Goal: Obtain resource: Download file/media

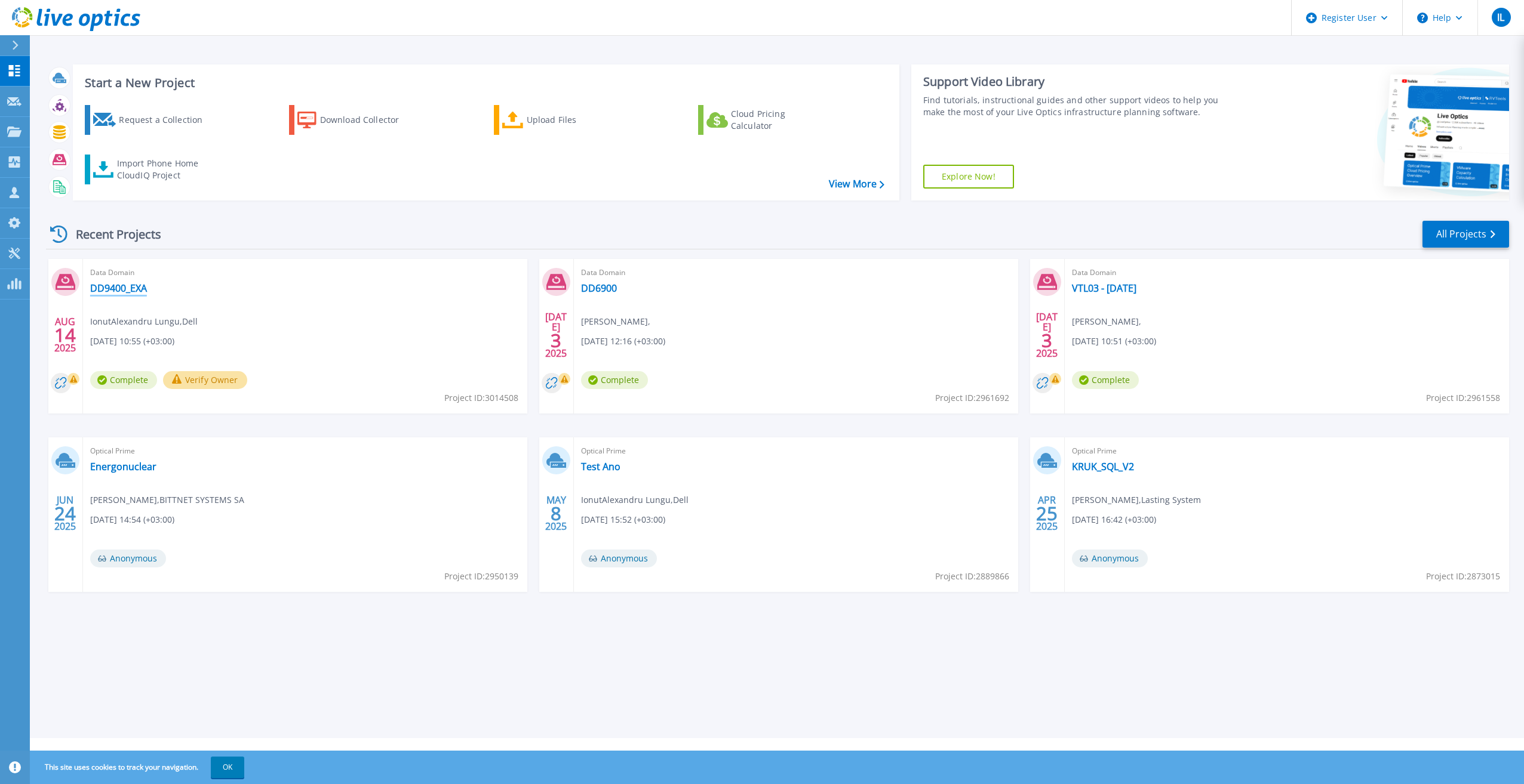
click at [106, 293] on link "DD9400_EXA" at bounding box center [118, 288] width 56 height 12
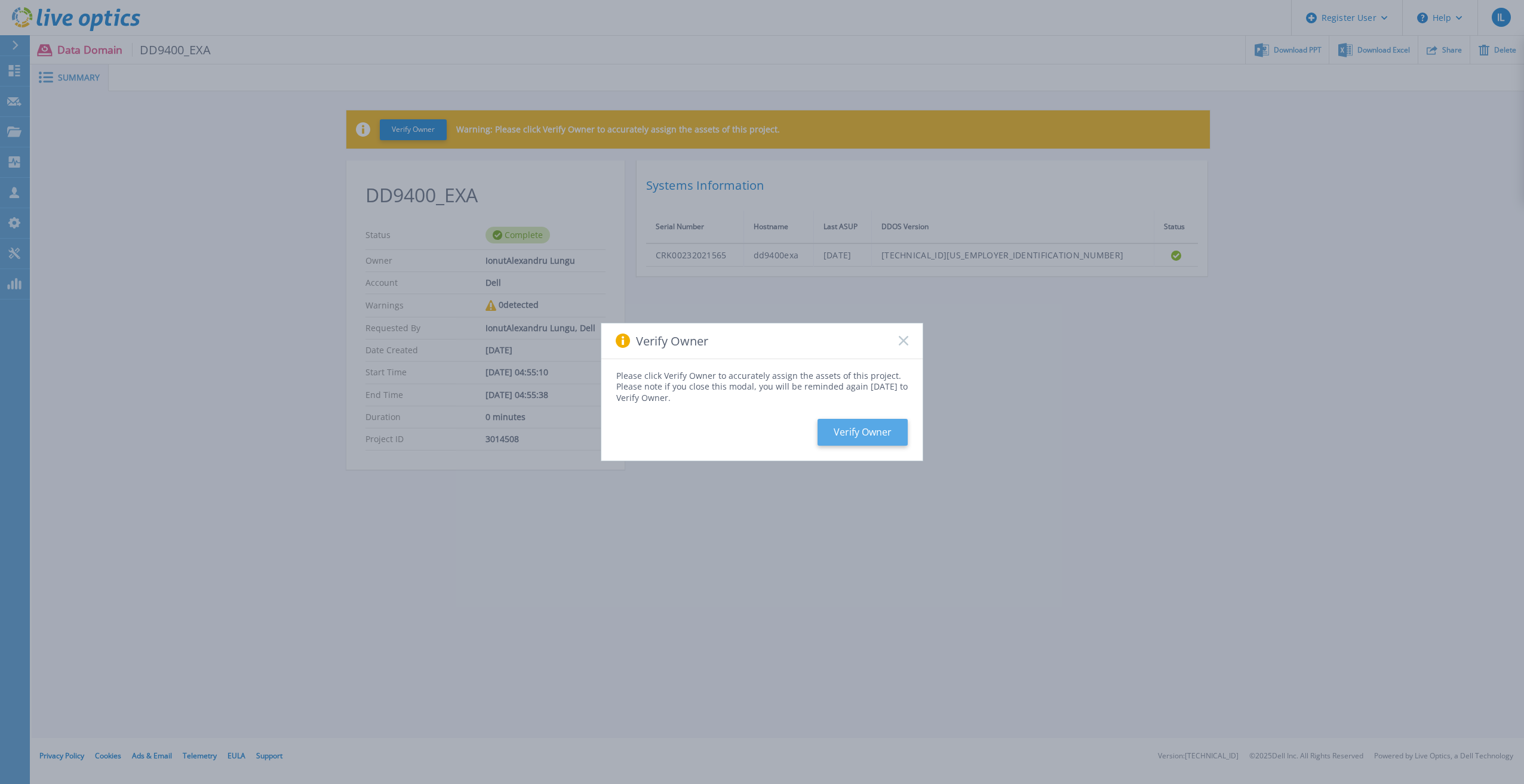
click at [863, 426] on button "Verify Owner" at bounding box center [862, 432] width 90 height 27
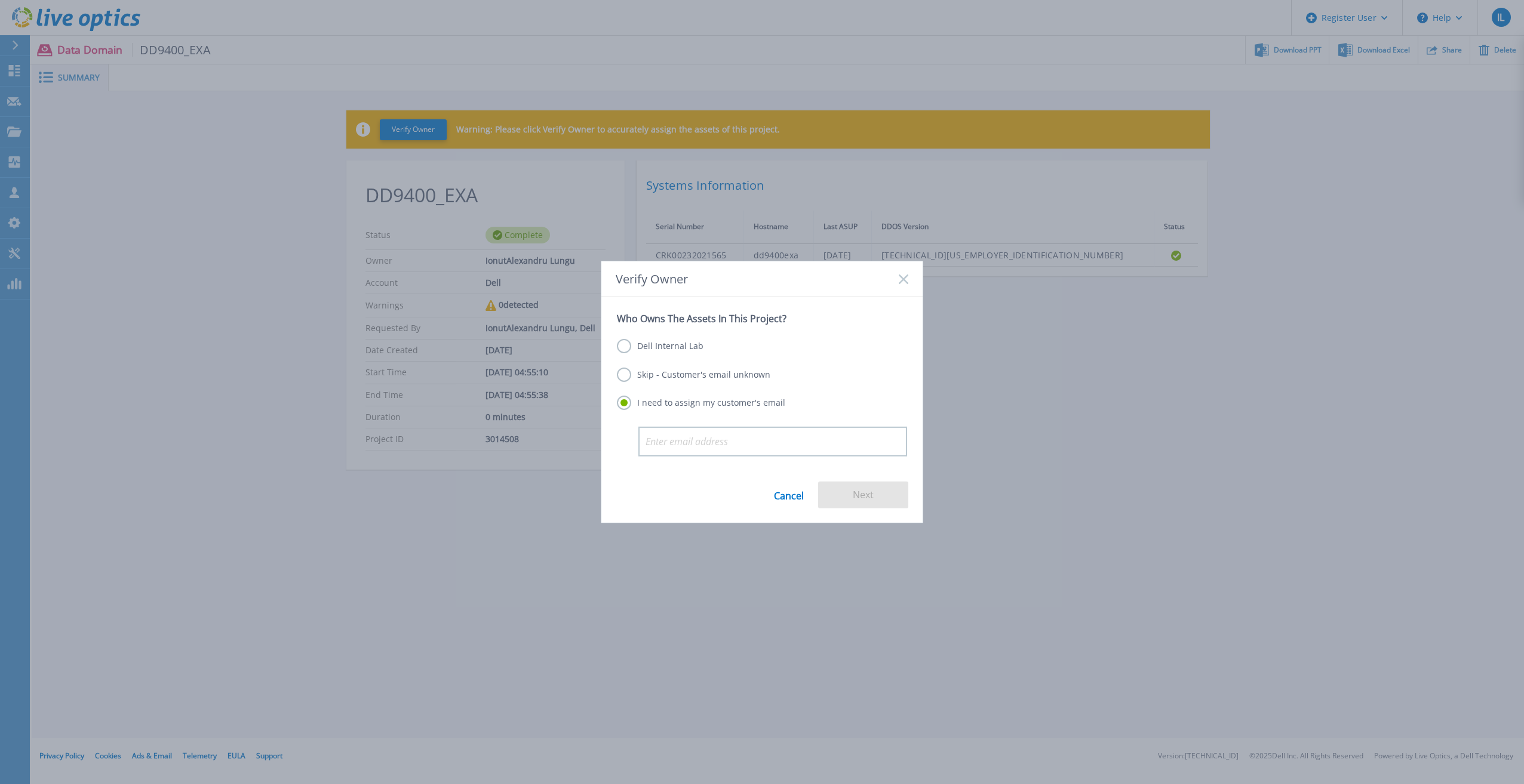
click at [704, 374] on label "Skip - Customer's email unknown" at bounding box center [693, 375] width 154 height 14
click at [0, 0] on input "Skip - Customer's email unknown" at bounding box center [0, 0] width 0 height 0
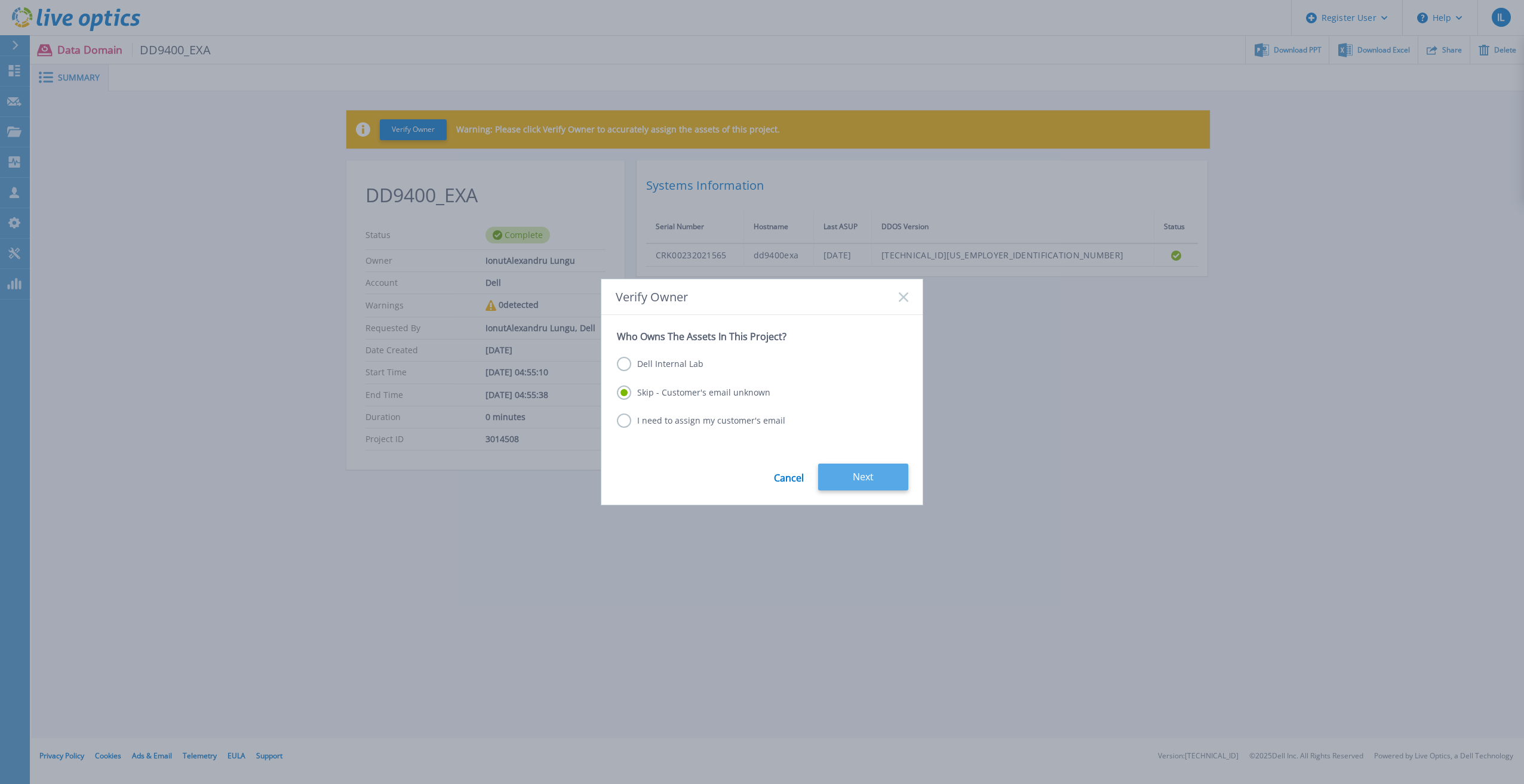
click at [893, 477] on button "Next" at bounding box center [863, 477] width 90 height 27
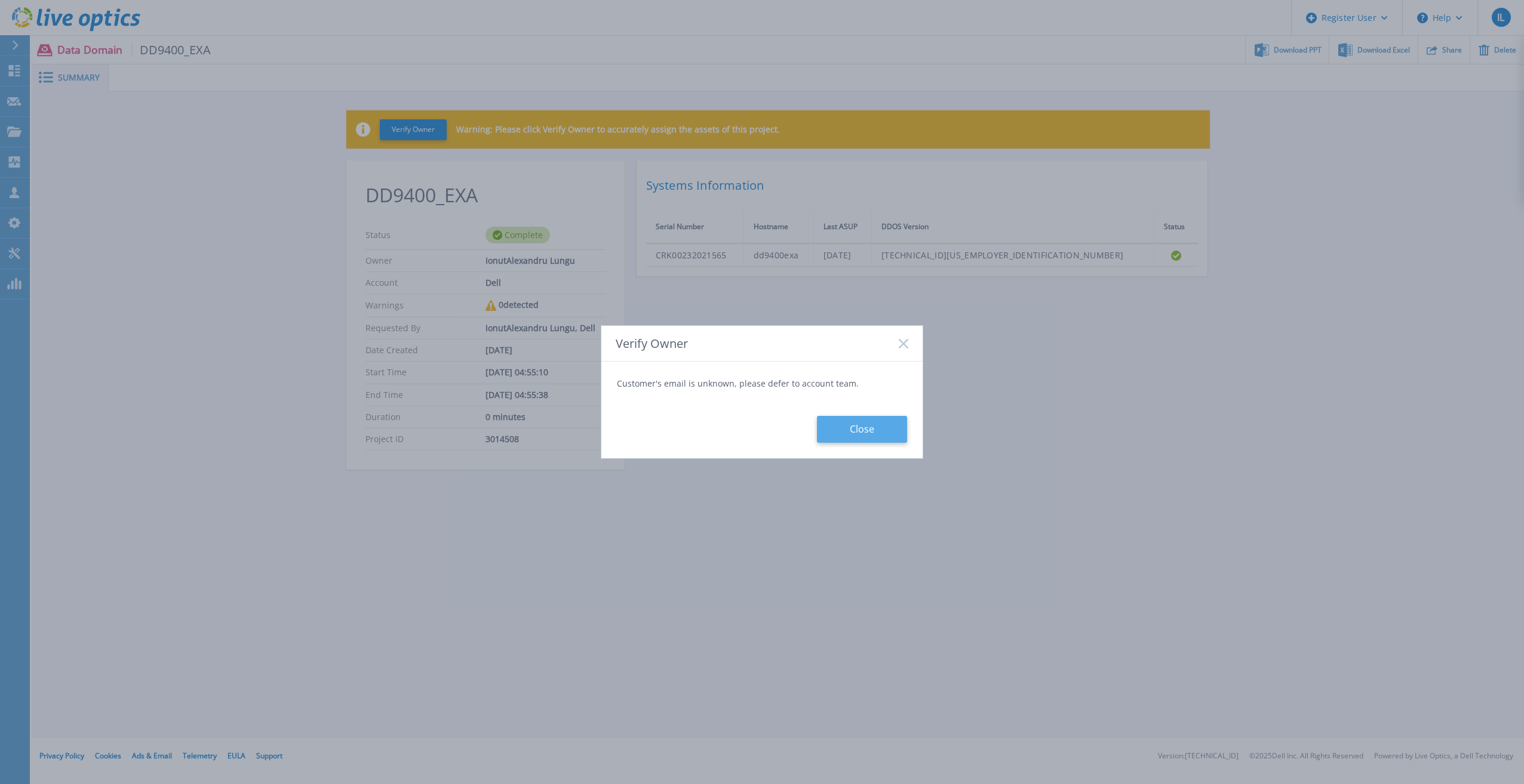
click at [876, 434] on button "Close" at bounding box center [861, 430] width 90 height 27
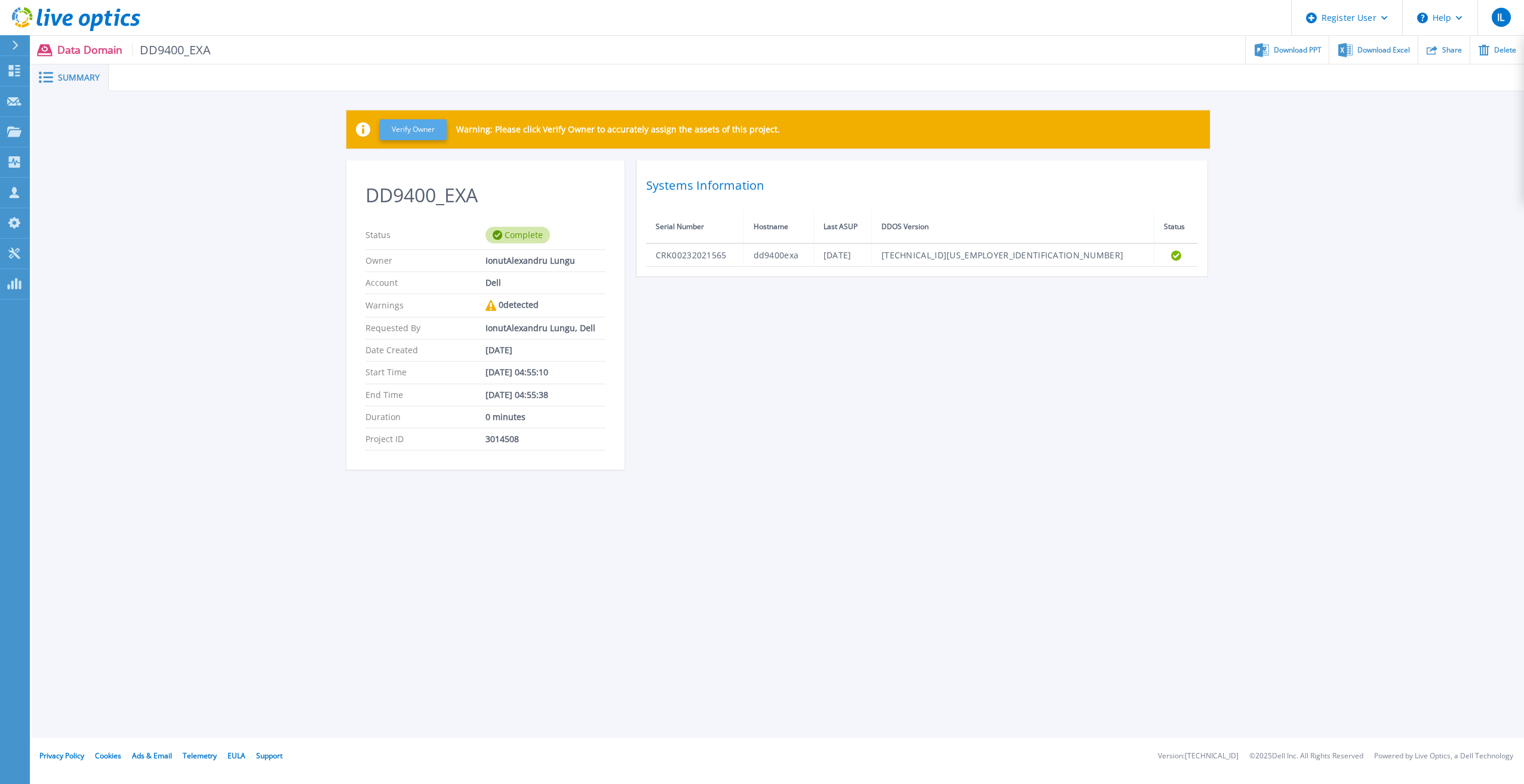
click at [438, 133] on button "Verify Owner" at bounding box center [413, 129] width 67 height 21
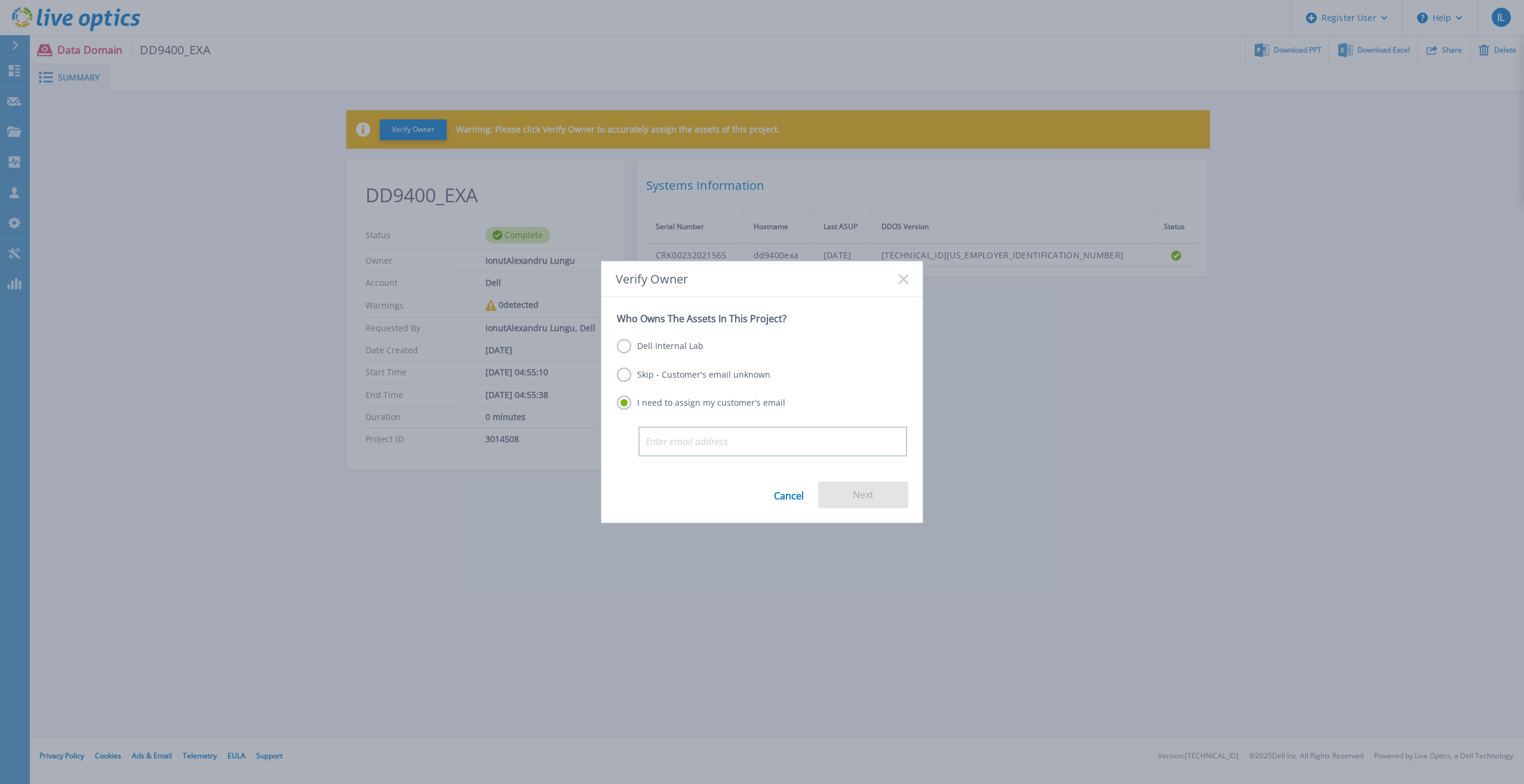
click at [660, 374] on label "Skip - Customer's email unknown" at bounding box center [693, 375] width 154 height 14
click at [0, 0] on input "Skip - Customer's email unknown" at bounding box center [0, 0] width 0 height 0
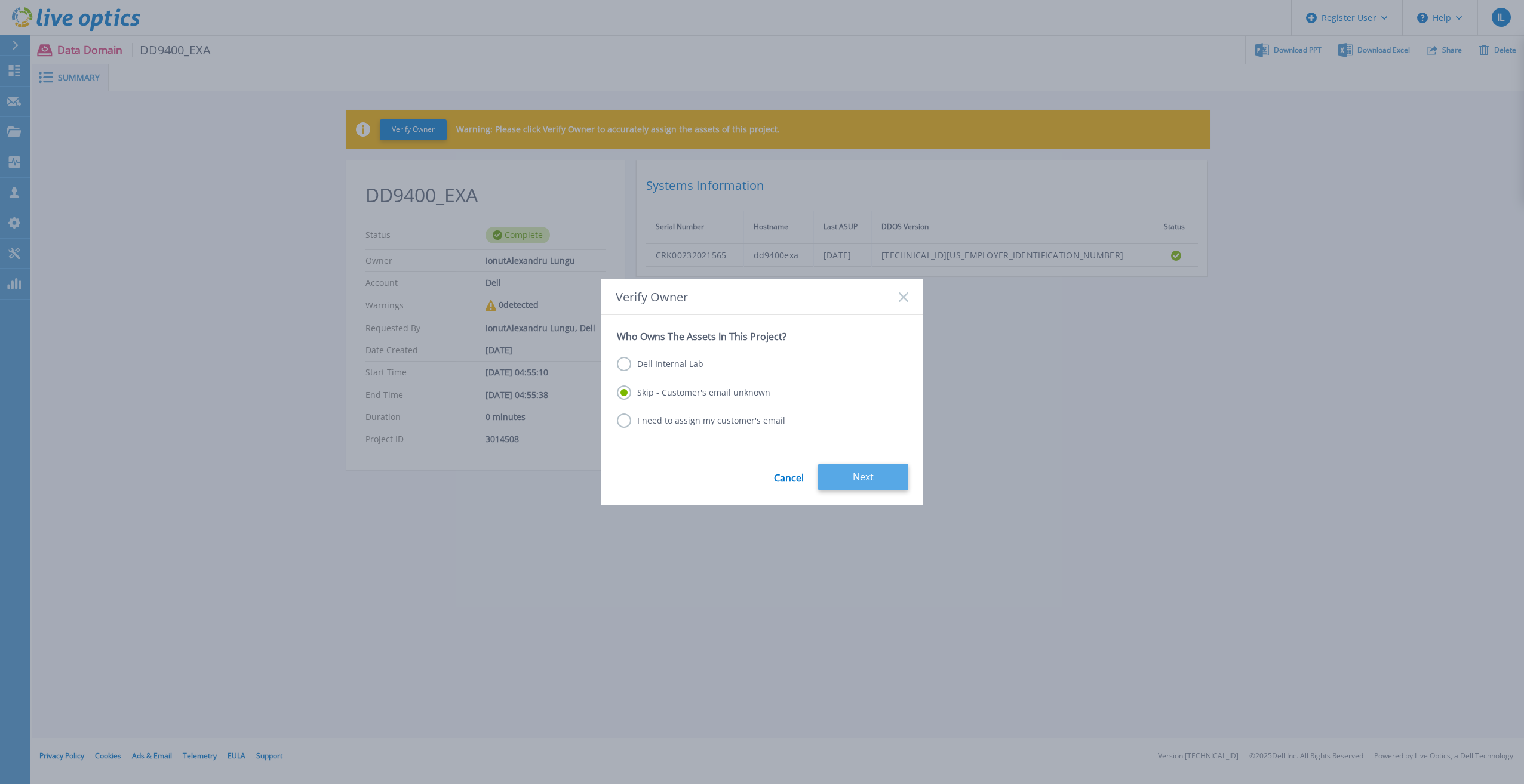
click at [857, 474] on button "Next" at bounding box center [863, 477] width 90 height 27
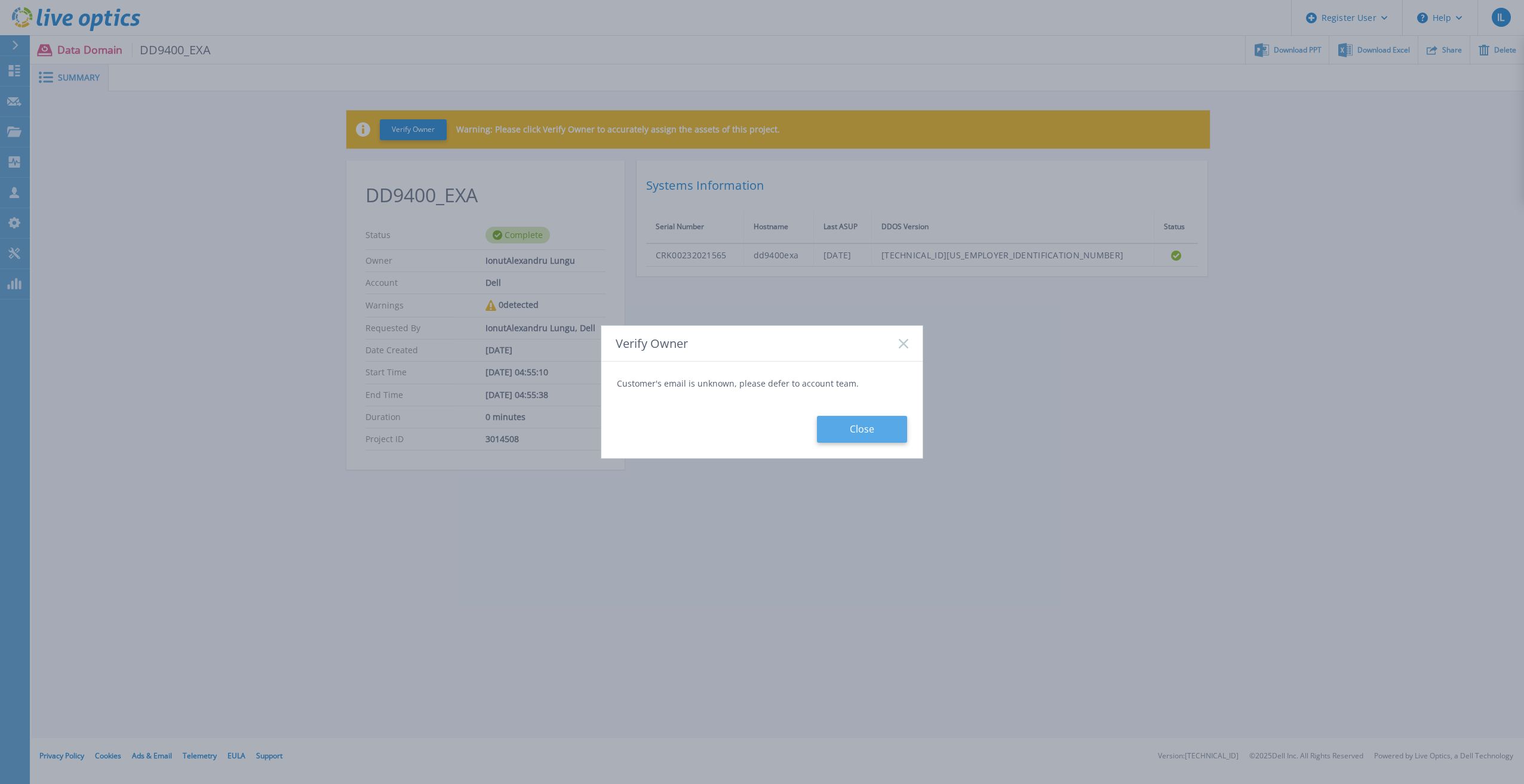
click at [874, 437] on button "Close" at bounding box center [861, 430] width 90 height 27
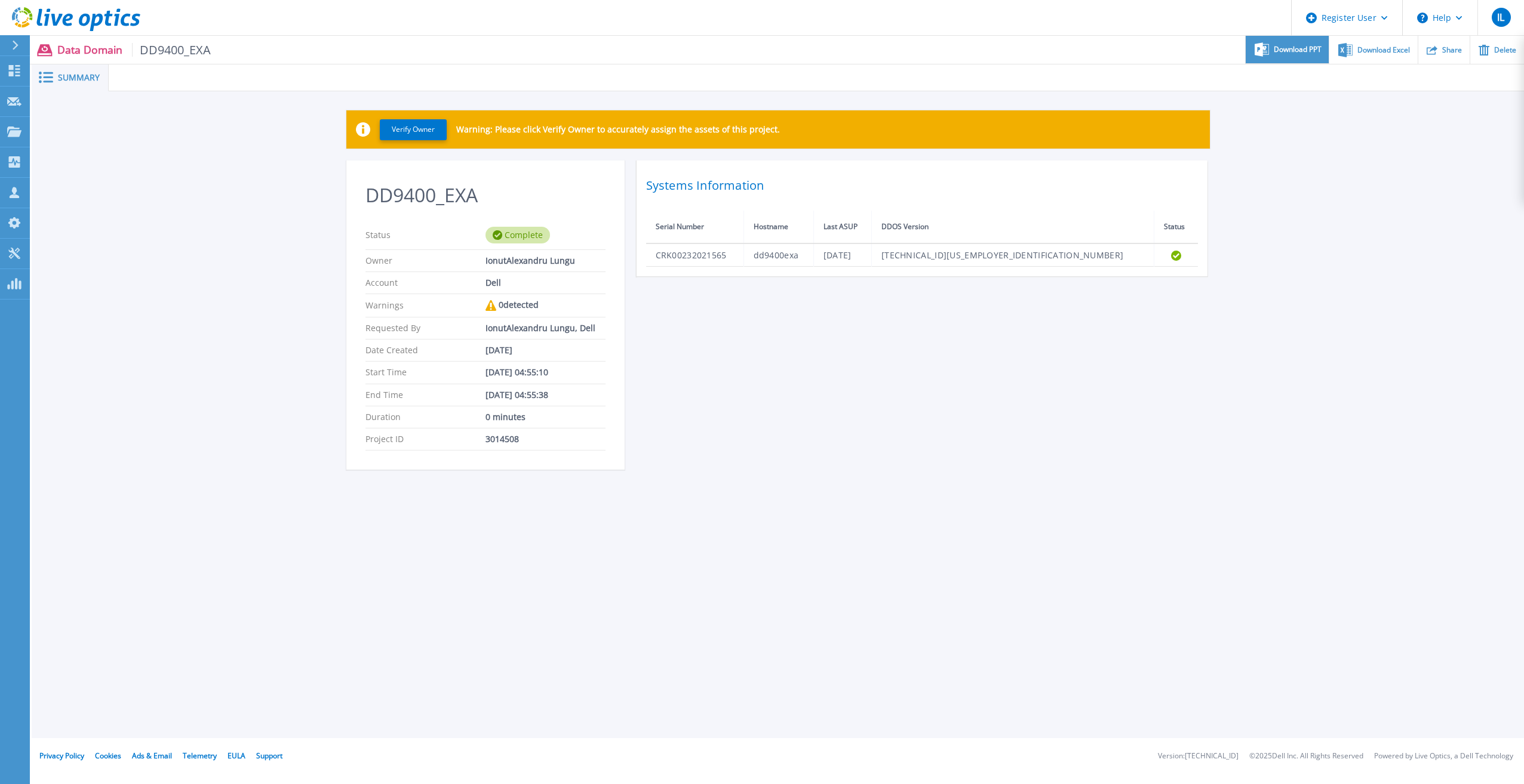
click at [1291, 51] on span "Download PPT" at bounding box center [1297, 49] width 48 height 7
click at [947, 408] on div "DD9400_EXA Status Complete Owner IonutAlexandru Lungu Account Dell Warnings 0 d…" at bounding box center [778, 322] width 864 height 324
click at [84, 24] on icon at bounding box center [84, 20] width 11 height 13
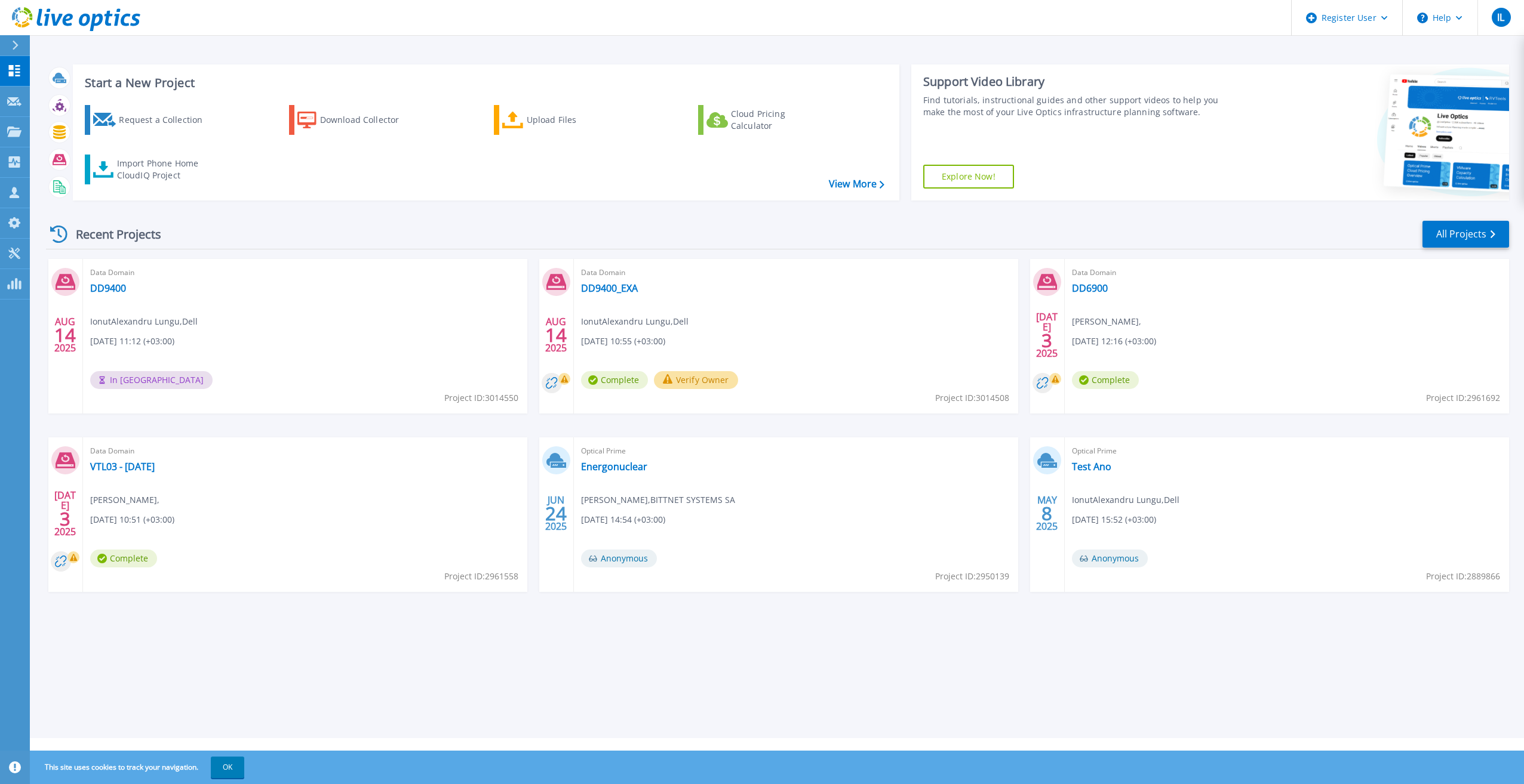
click at [460, 639] on div "Start a New Project Request a Collection Download Collector Upload Files Cloud …" at bounding box center [777, 369] width 1494 height 739
click at [15, 28] on icon at bounding box center [76, 19] width 129 height 24
click at [123, 290] on link "DD9400" at bounding box center [108, 288] width 36 height 12
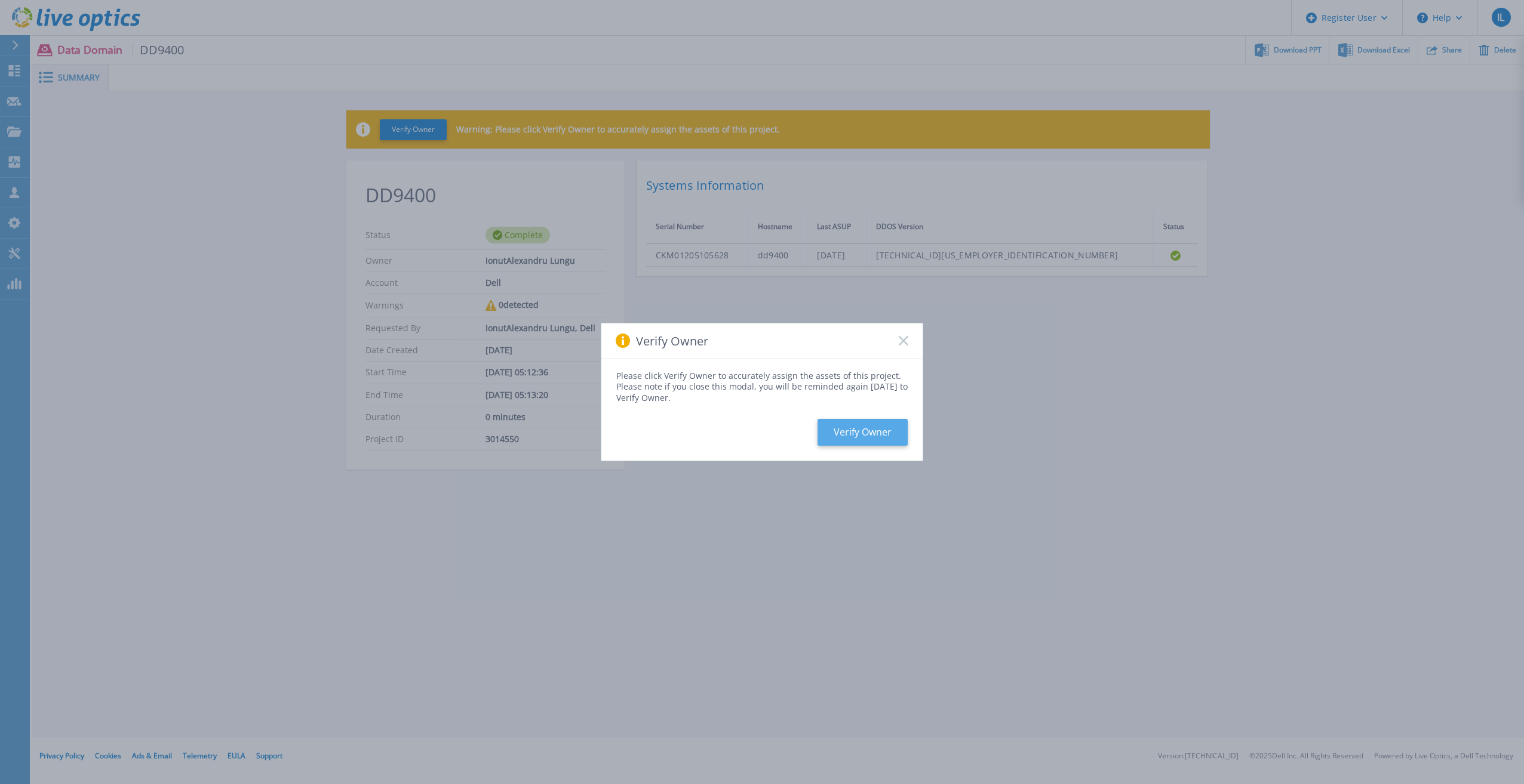
click at [891, 430] on button "Verify Owner" at bounding box center [862, 432] width 90 height 27
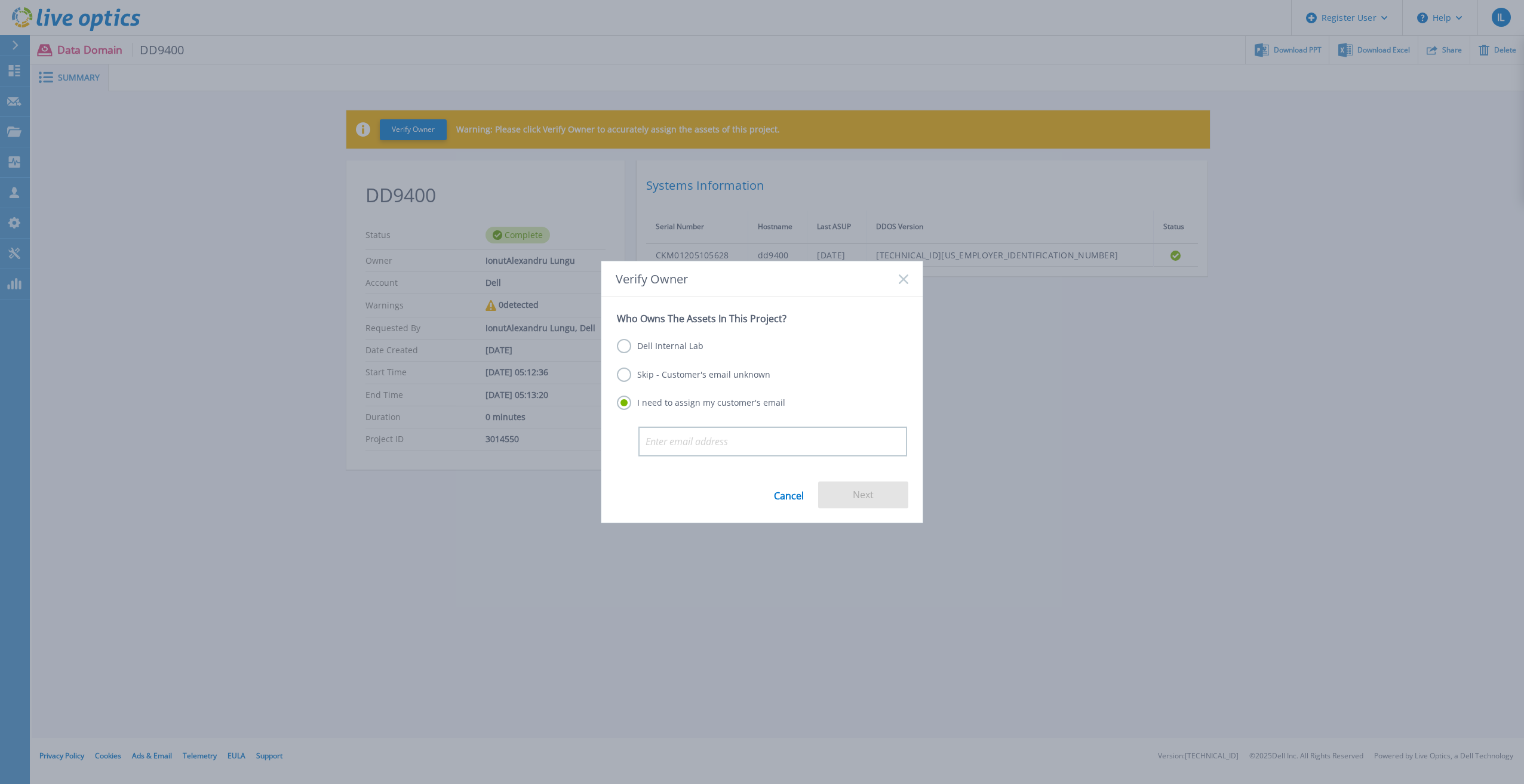
click at [696, 381] on label "Skip - Customer's email unknown" at bounding box center [693, 375] width 154 height 14
click at [0, 0] on input "Skip - Customer's email unknown" at bounding box center [0, 0] width 0 height 0
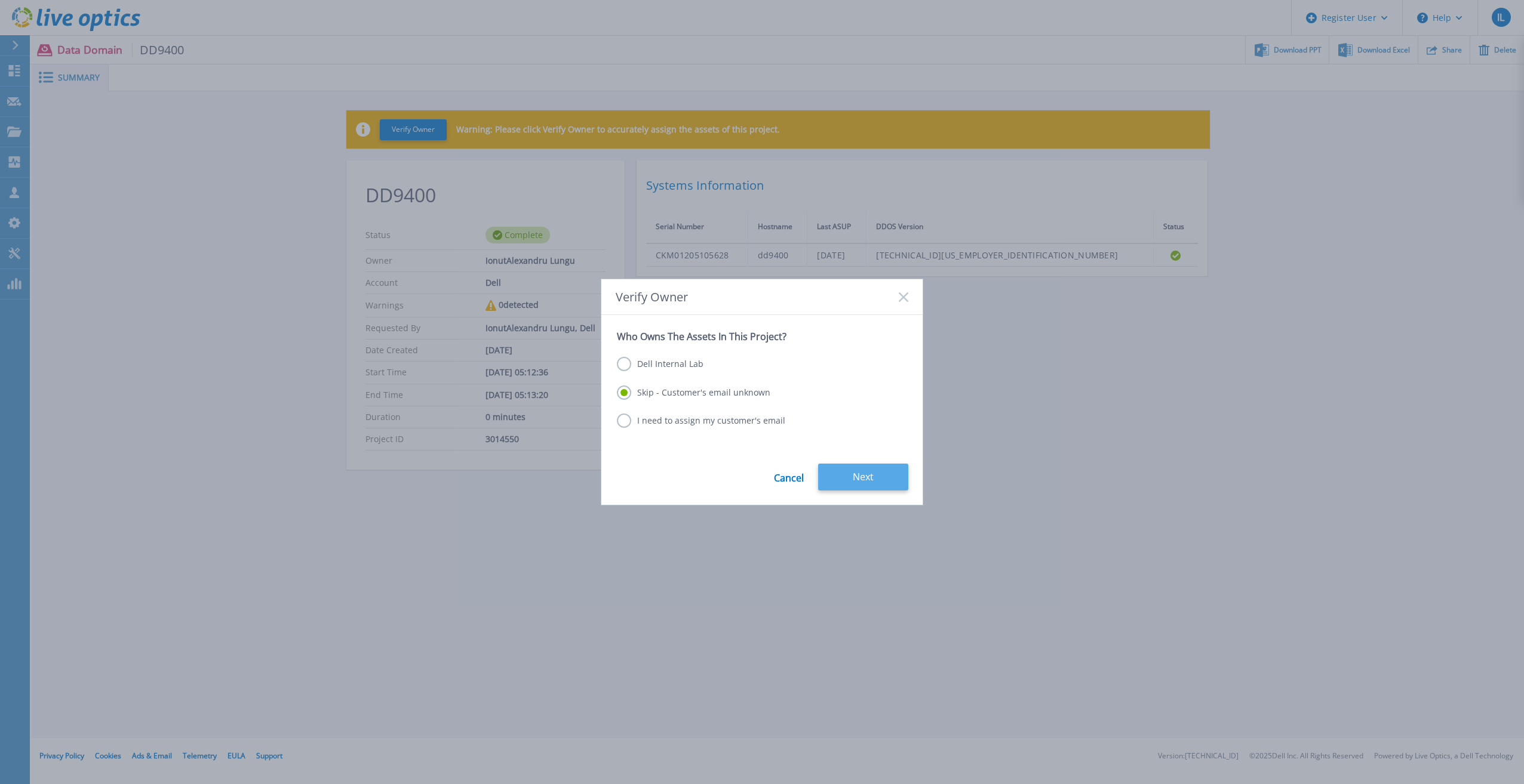
click at [843, 477] on button "Next" at bounding box center [863, 477] width 90 height 27
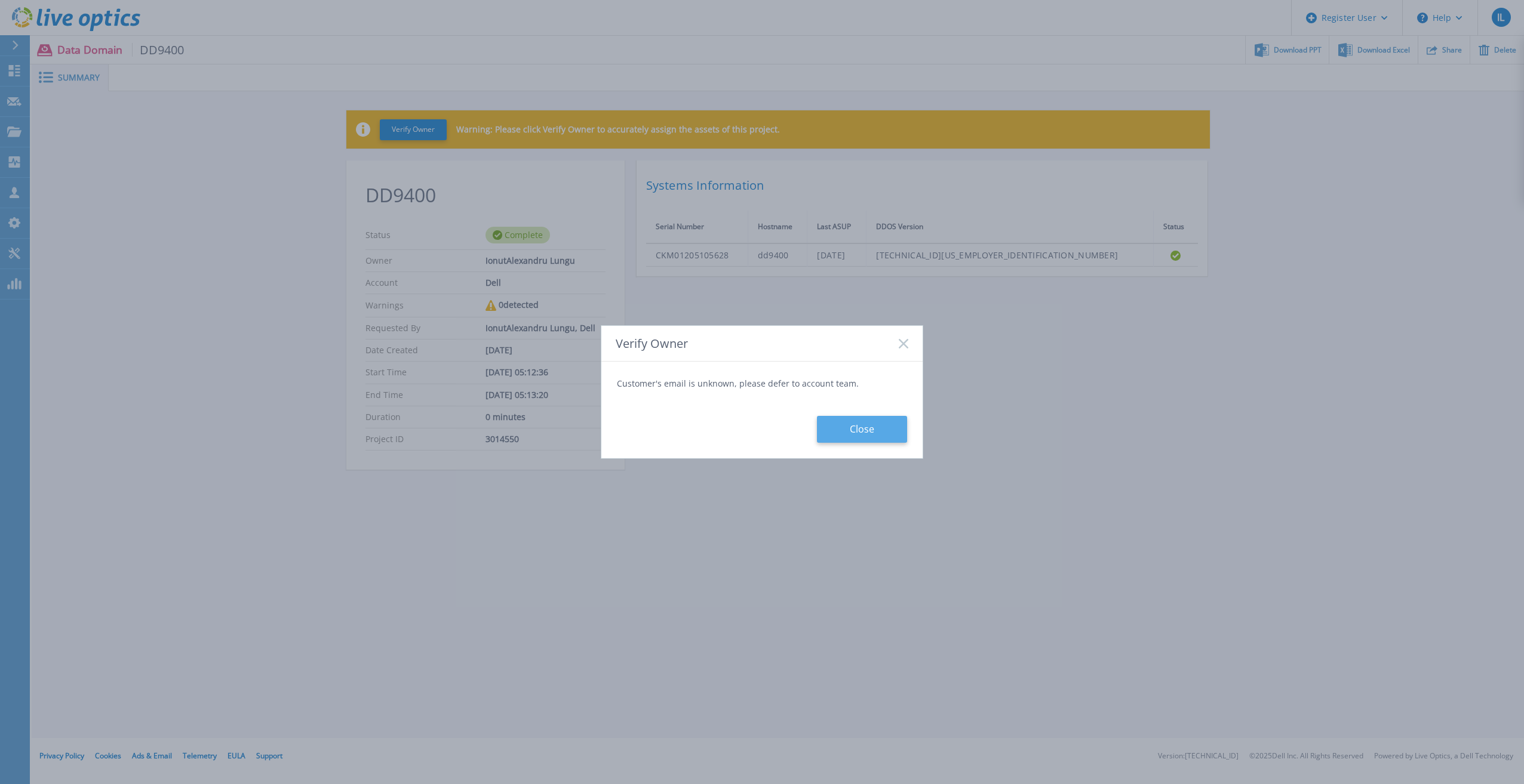
click at [860, 430] on button "Close" at bounding box center [861, 430] width 90 height 27
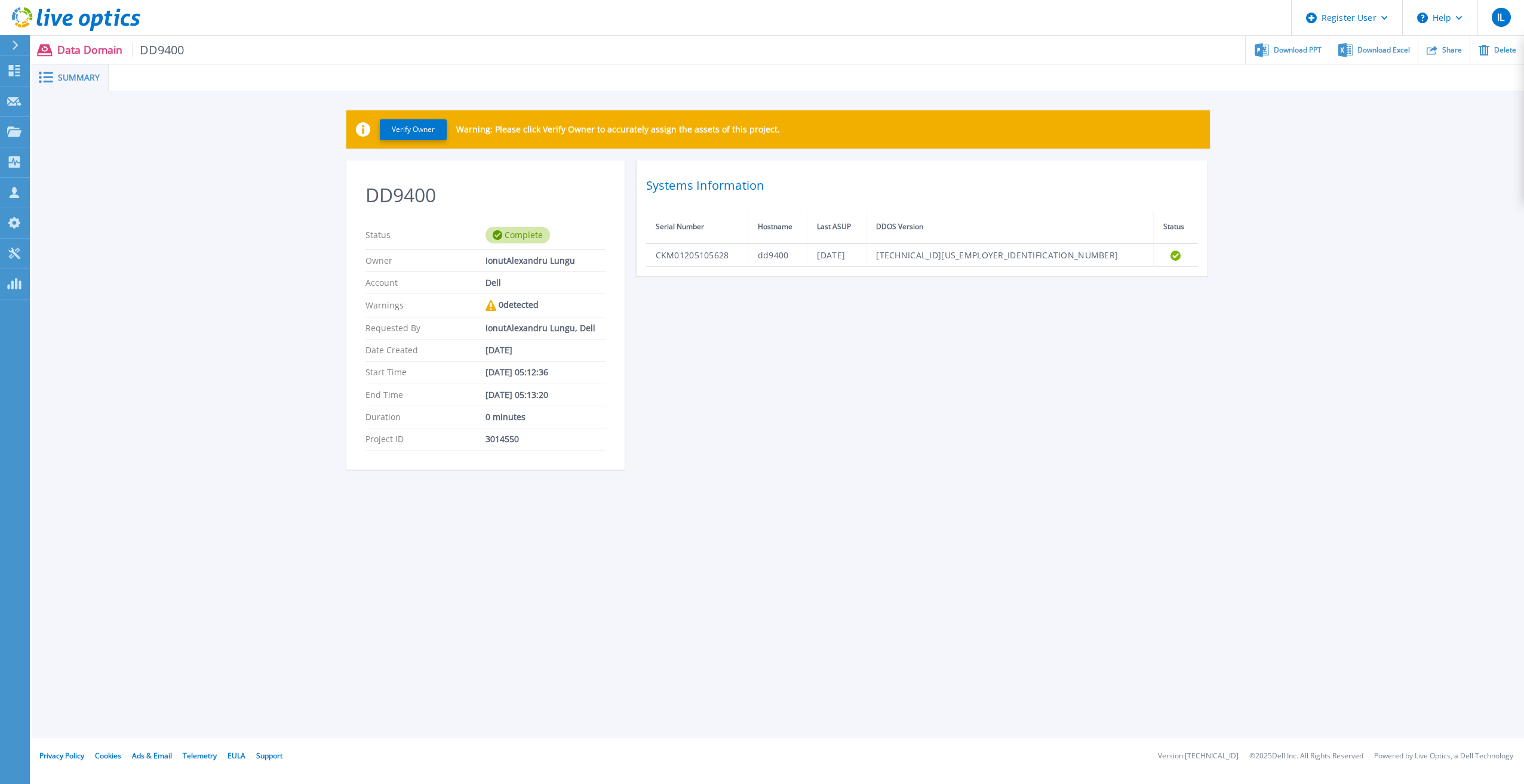
click at [817, 419] on div "DD9400 Status Complete Owner IonutAlexandru Lungu Account Dell Warnings 0 detec…" at bounding box center [778, 322] width 864 height 324
click at [1282, 57] on div "Download PPT" at bounding box center [1287, 50] width 83 height 28
click at [23, 25] on icon at bounding box center [25, 24] width 9 height 5
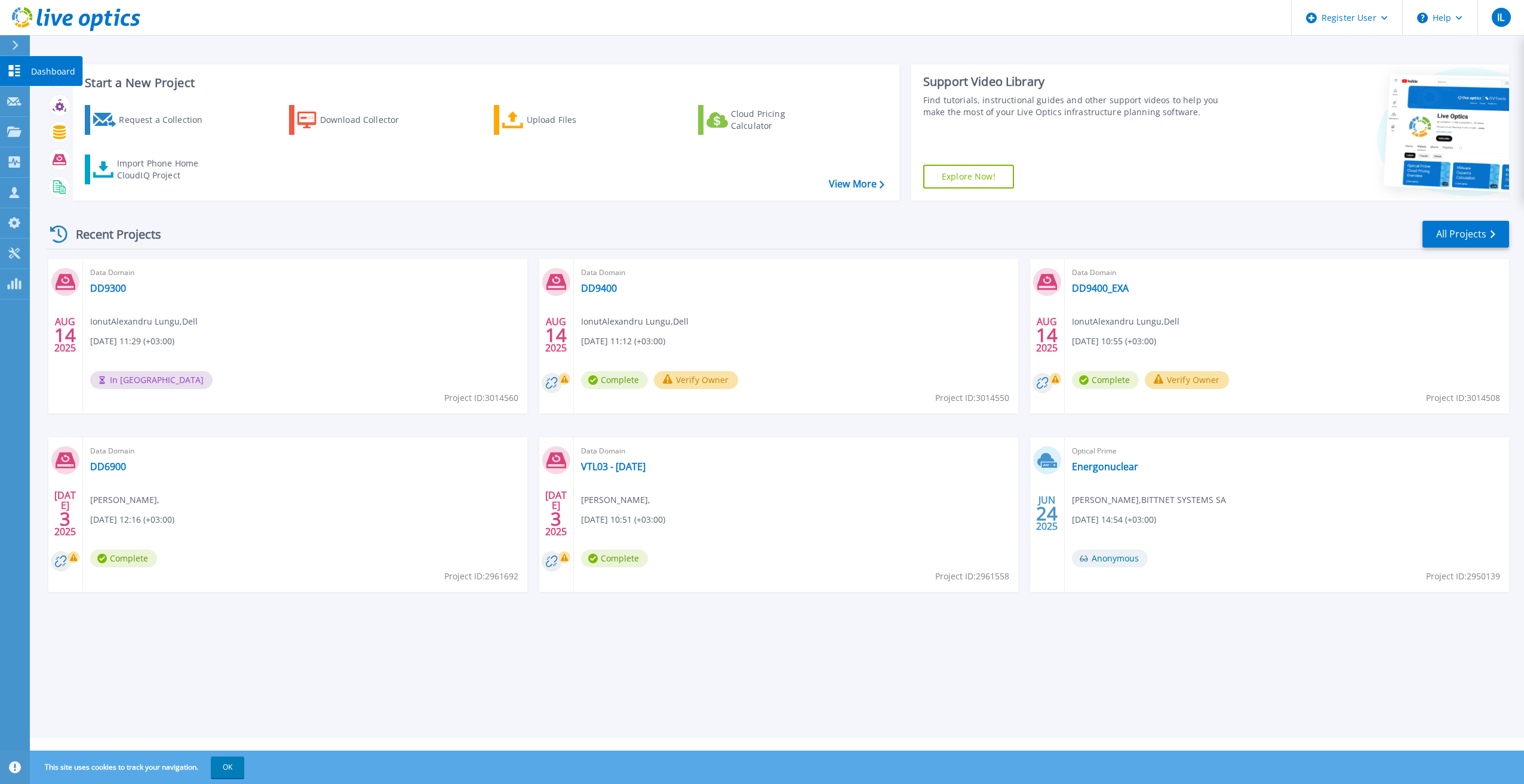
click at [12, 71] on icon at bounding box center [14, 71] width 14 height 11
click at [104, 291] on link "DD9300" at bounding box center [108, 288] width 36 height 12
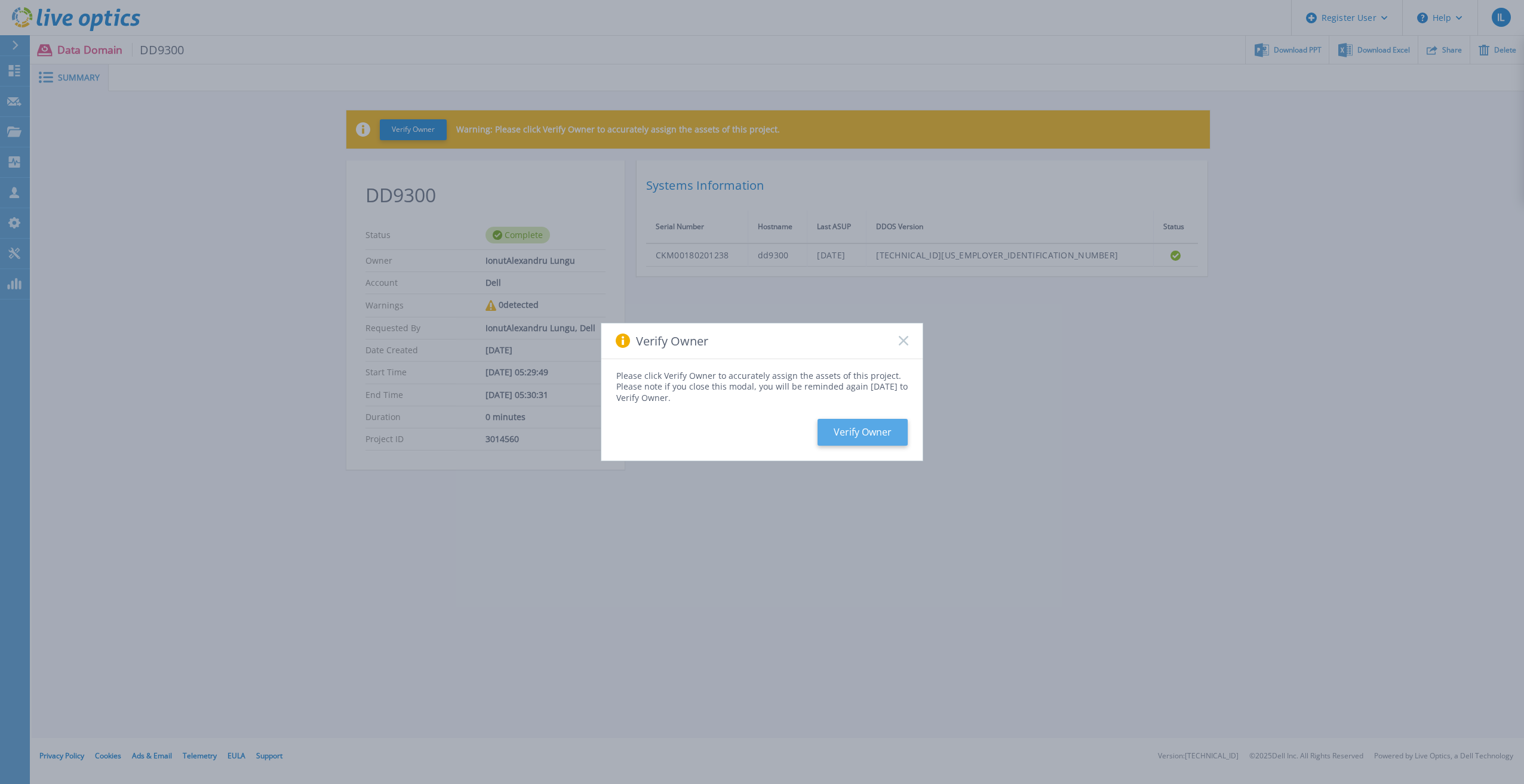
click at [855, 429] on button "Verify Owner" at bounding box center [862, 432] width 90 height 27
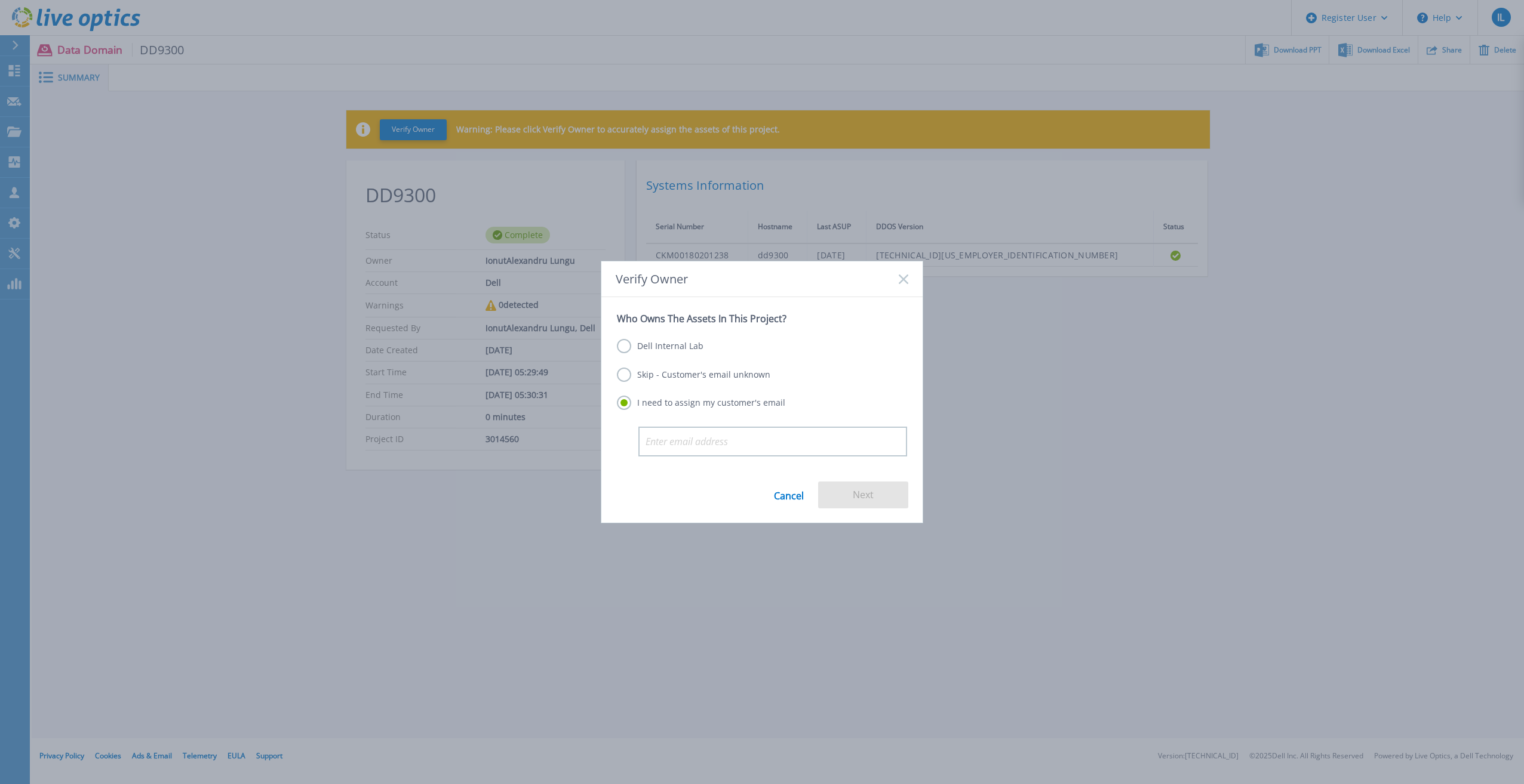
click at [664, 380] on label "Skip - Customer's email unknown" at bounding box center [693, 375] width 154 height 14
click at [0, 0] on input "Skip - Customer's email unknown" at bounding box center [0, 0] width 0 height 0
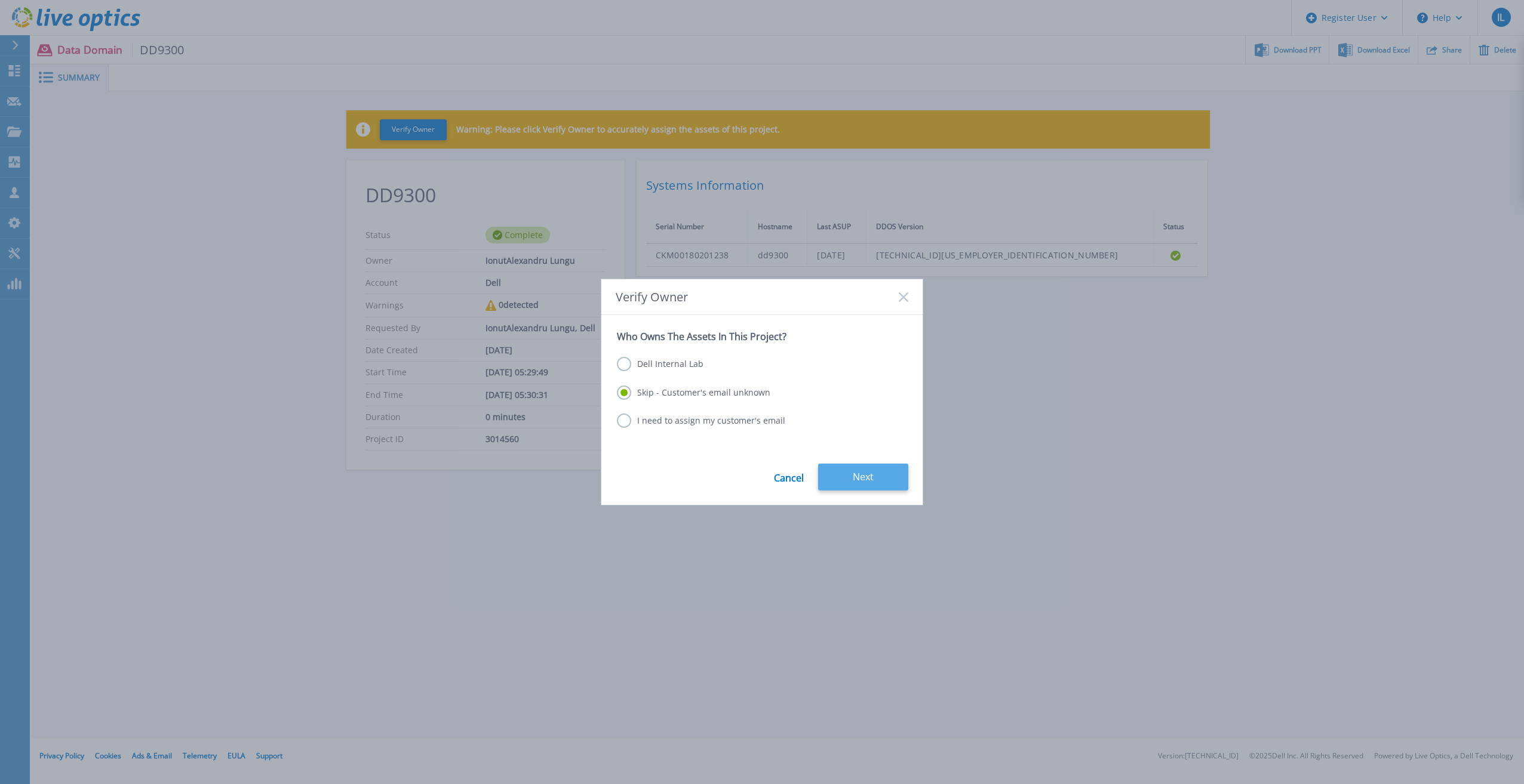
click at [884, 483] on button "Next" at bounding box center [863, 477] width 90 height 27
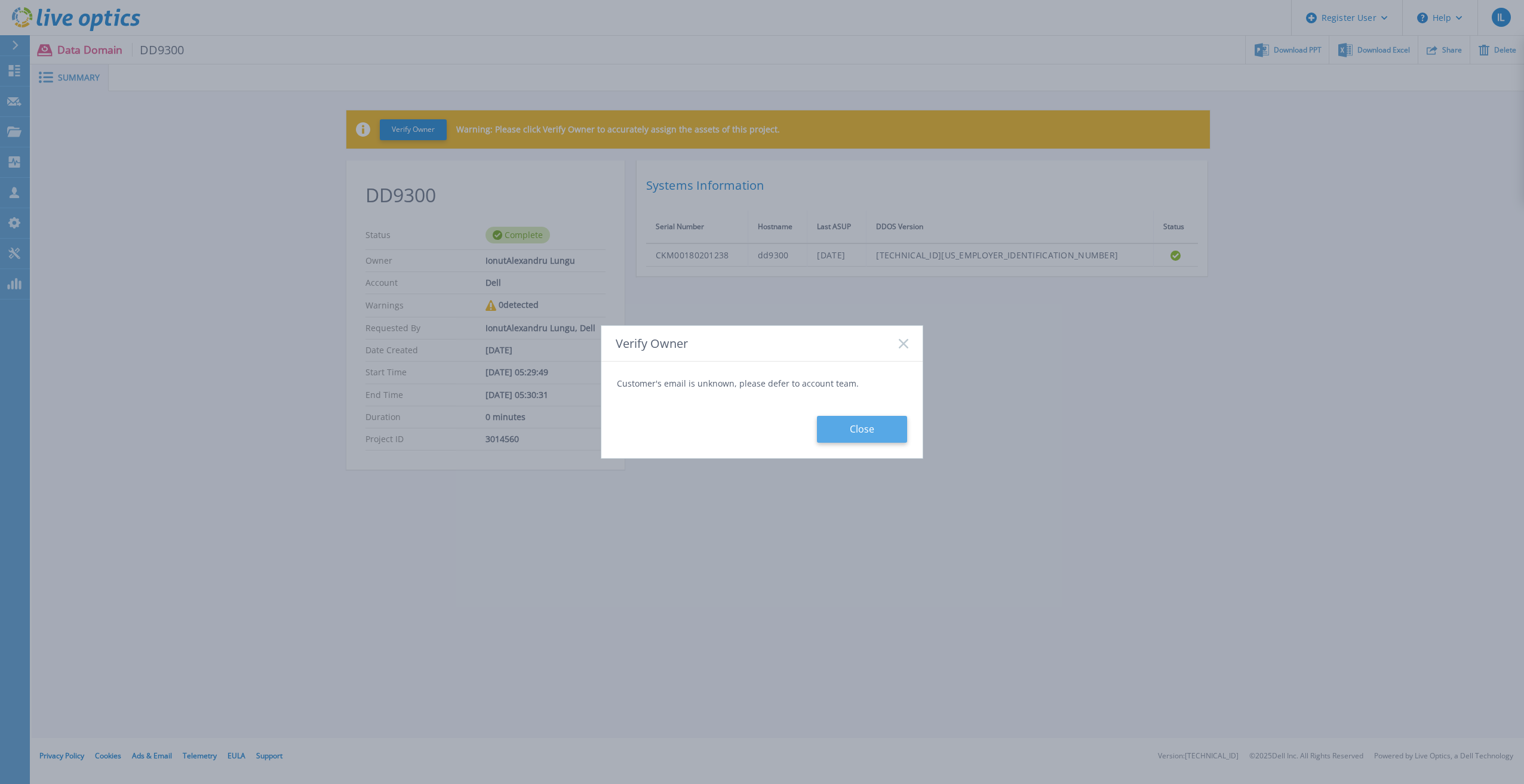
click at [864, 430] on button "Close" at bounding box center [861, 430] width 90 height 27
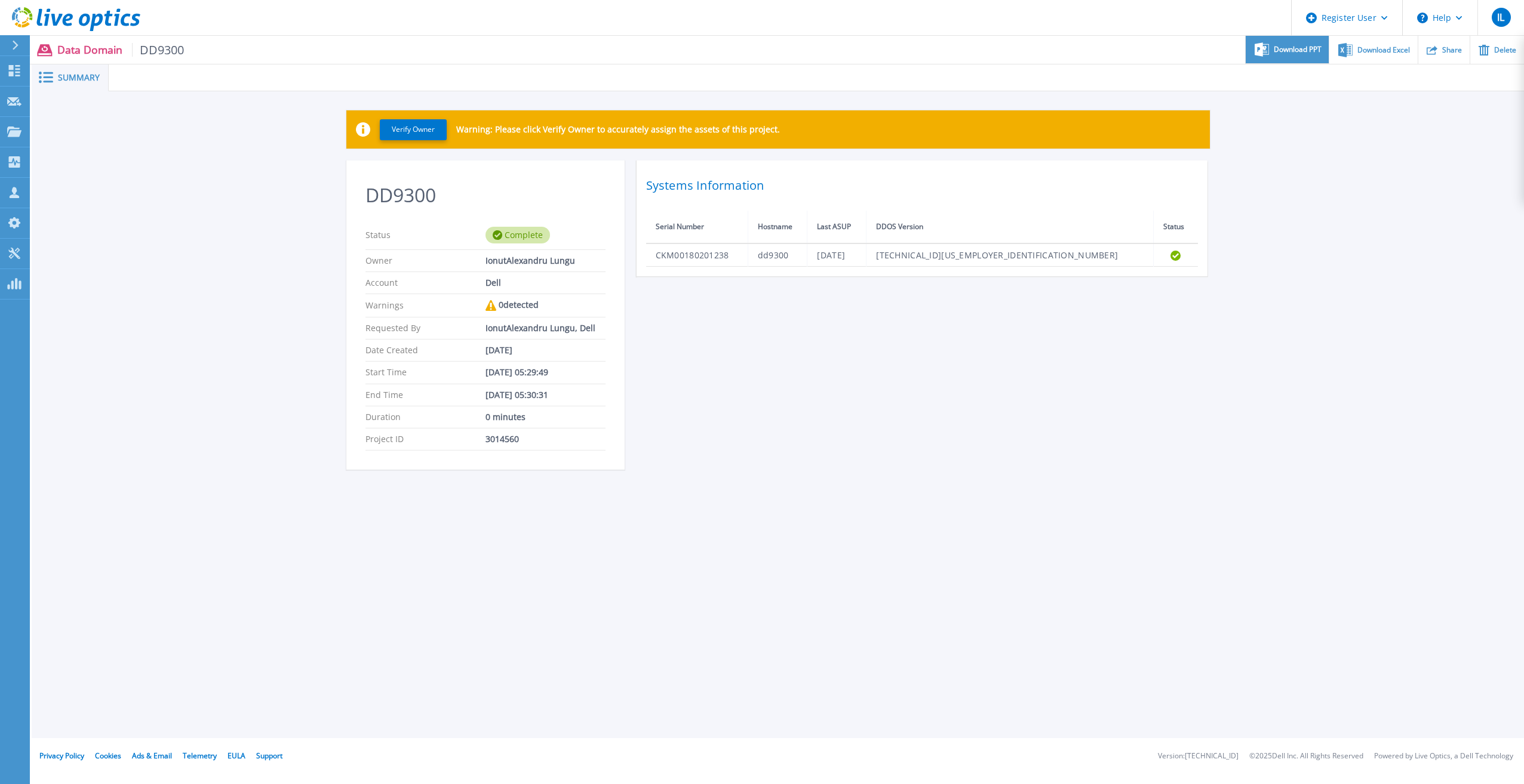
click at [1288, 53] on span "Download PPT" at bounding box center [1297, 49] width 48 height 7
